Goal: Information Seeking & Learning: Learn about a topic

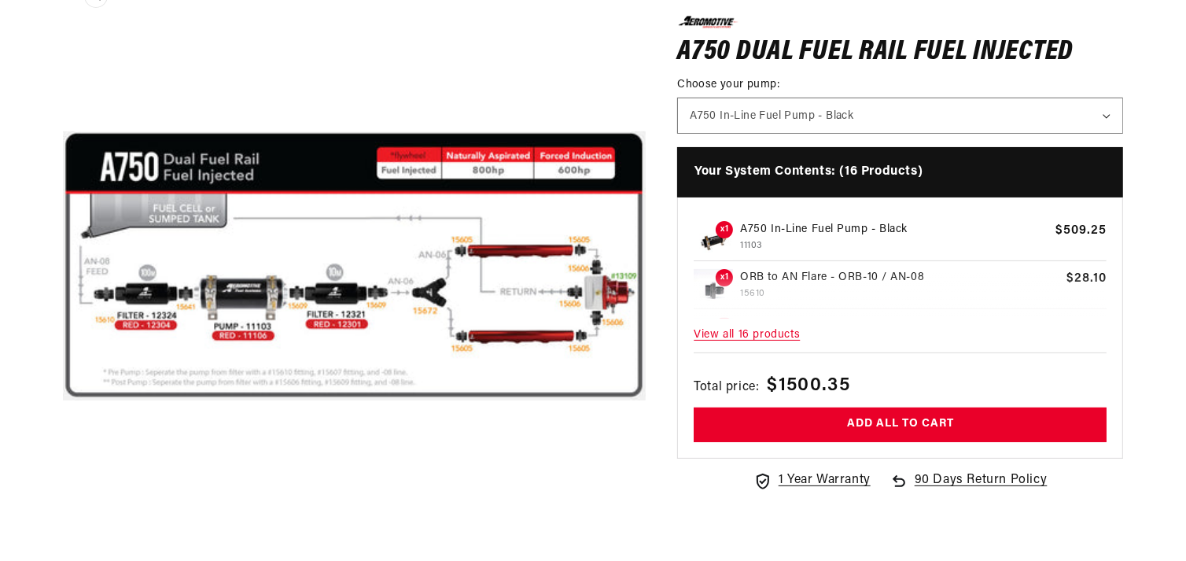
scroll to position [245, 0]
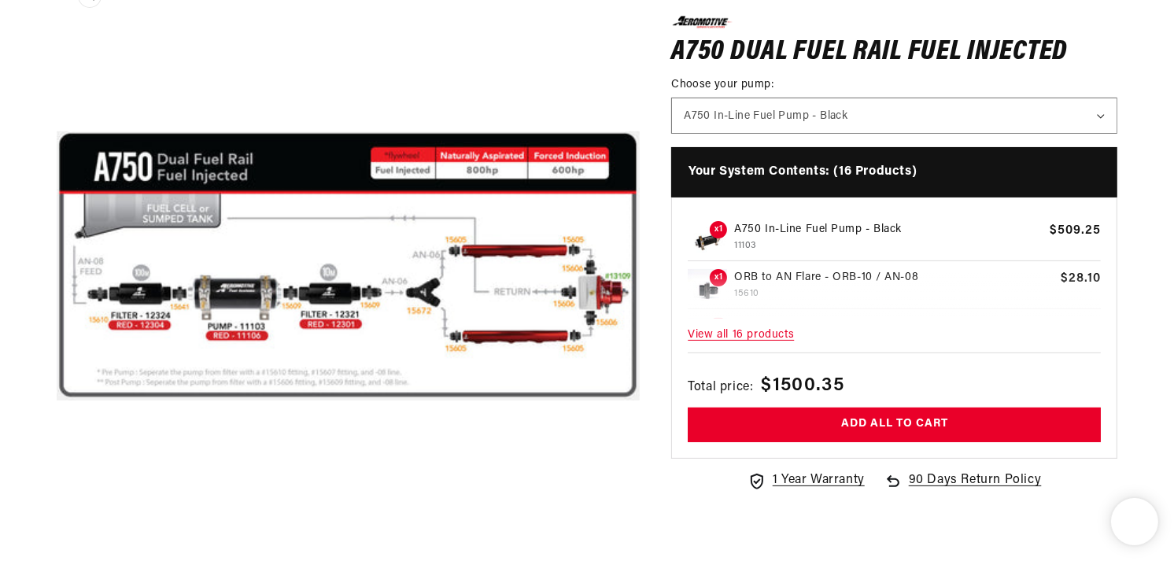
click at [57, 547] on button "Open media 1 in modal" at bounding box center [57, 558] width 0 height 0
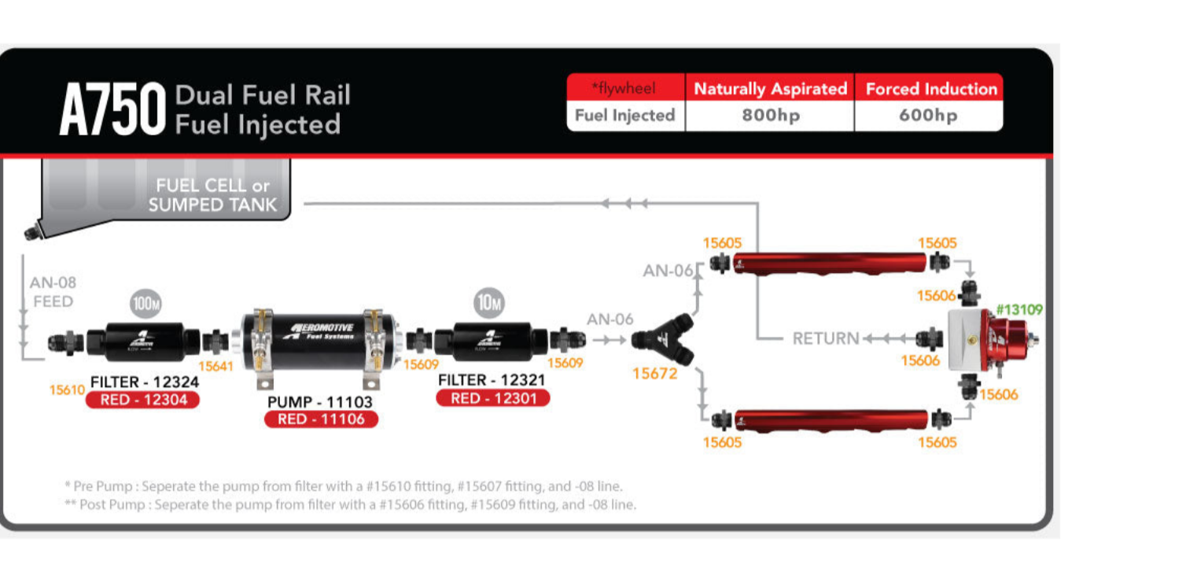
click at [1120, 422] on div "Media gallery" at bounding box center [593, 281] width 1186 height 422
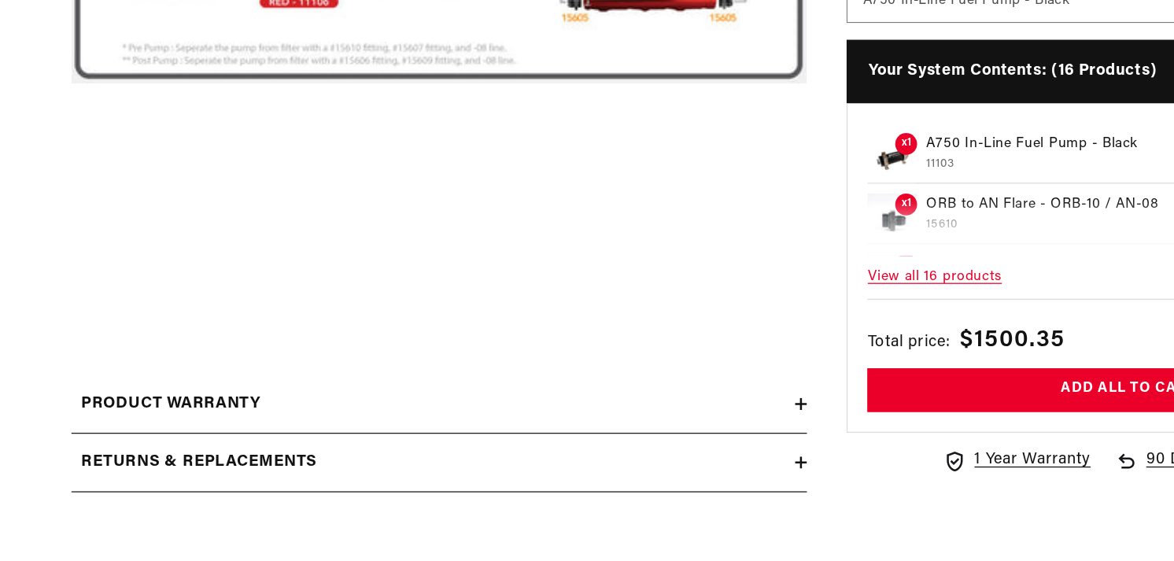
scroll to position [463, 0]
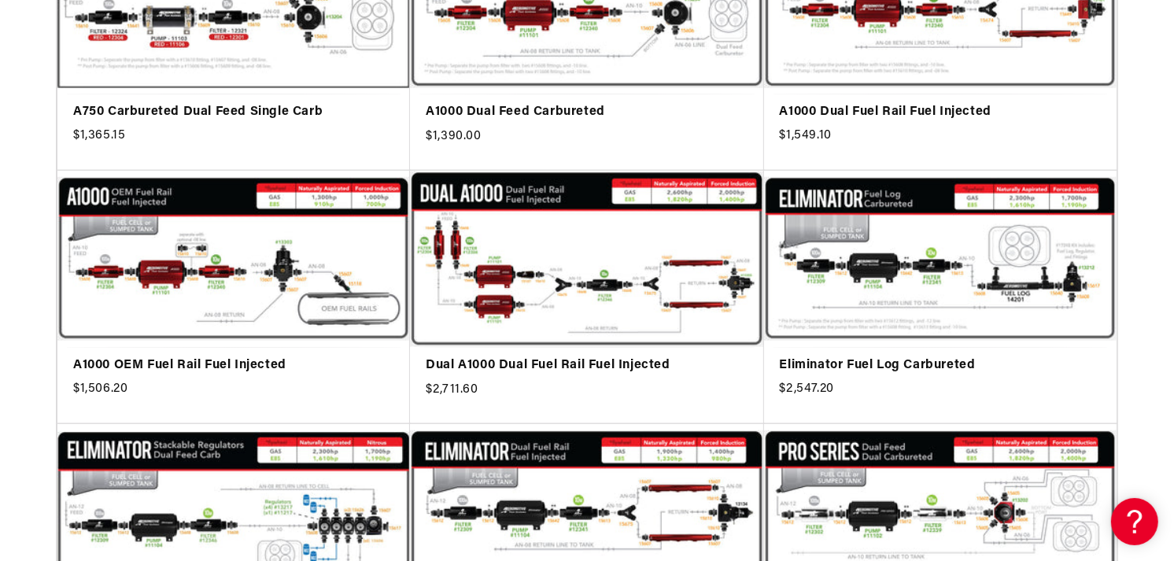
scroll to position [1784, 0]
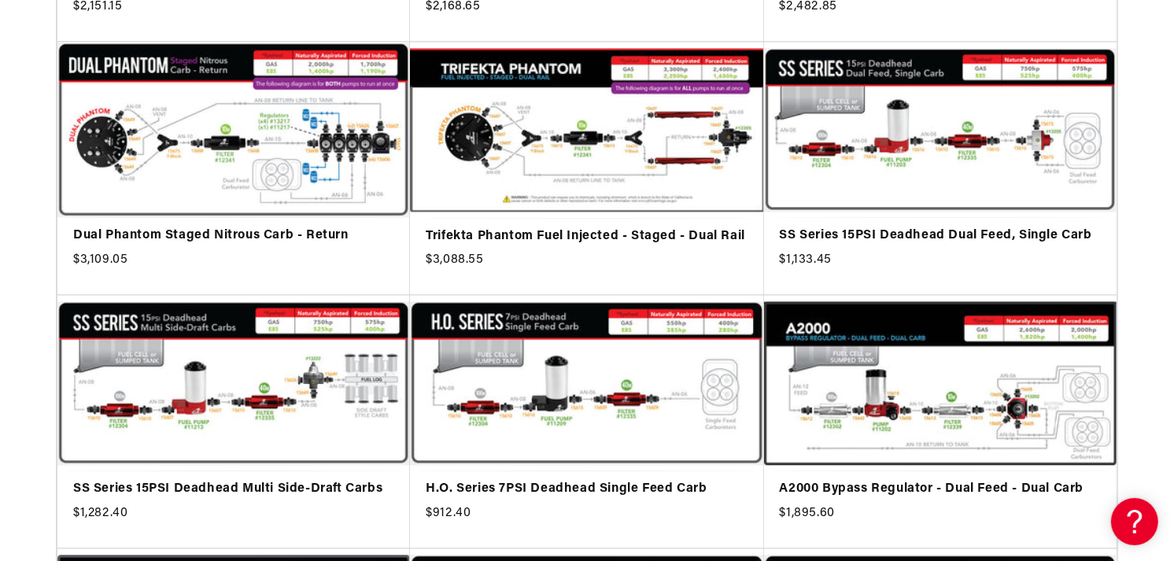
scroll to position [3746, 0]
